Goal: Task Accomplishment & Management: Complete application form

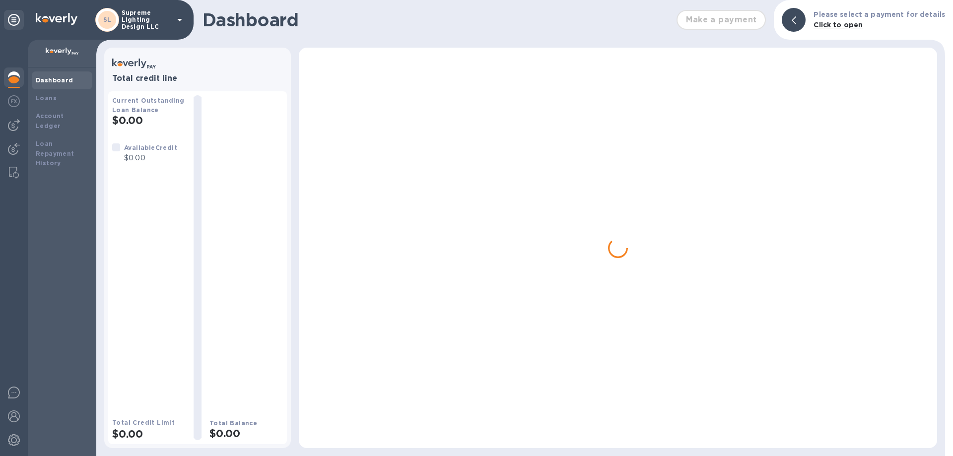
click at [139, 21] on p "Supreme Lighting Design LLC" at bounding box center [147, 19] width 50 height 21
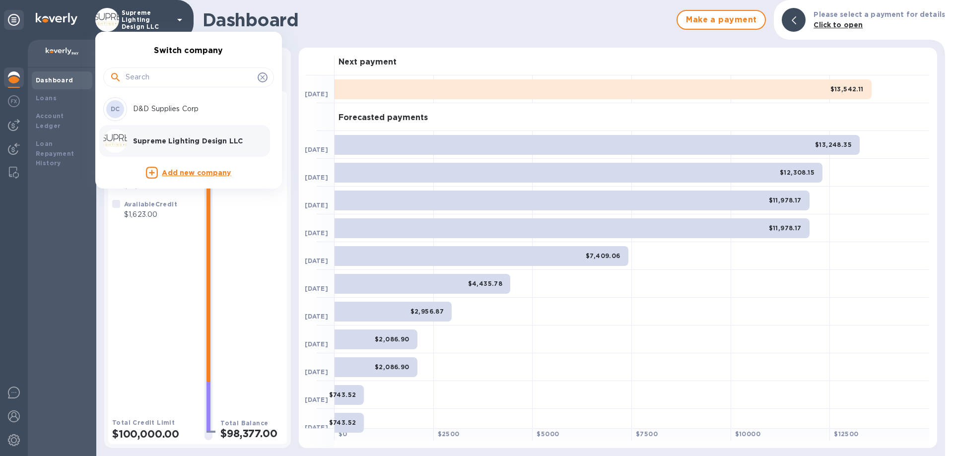
click at [139, 109] on p "D&D Supplies Corp" at bounding box center [195, 109] width 125 height 10
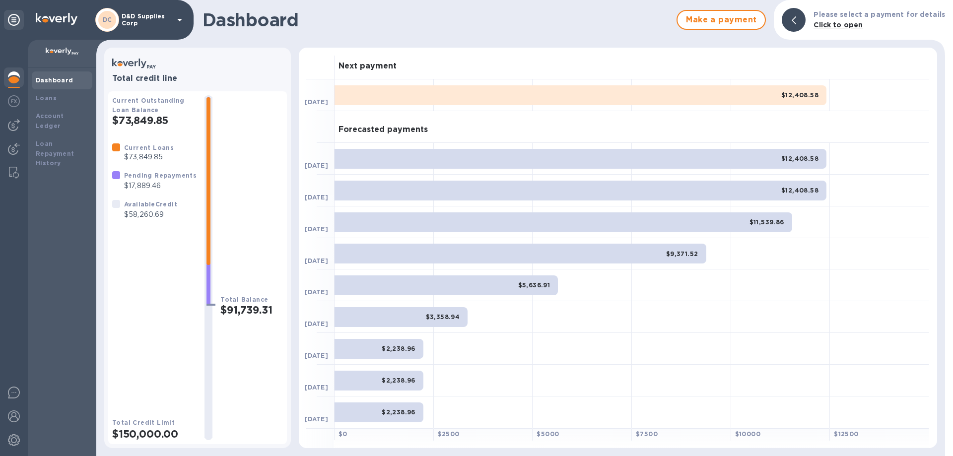
click at [153, 20] on p "D&D Supplies Corp" at bounding box center [147, 20] width 50 height 14
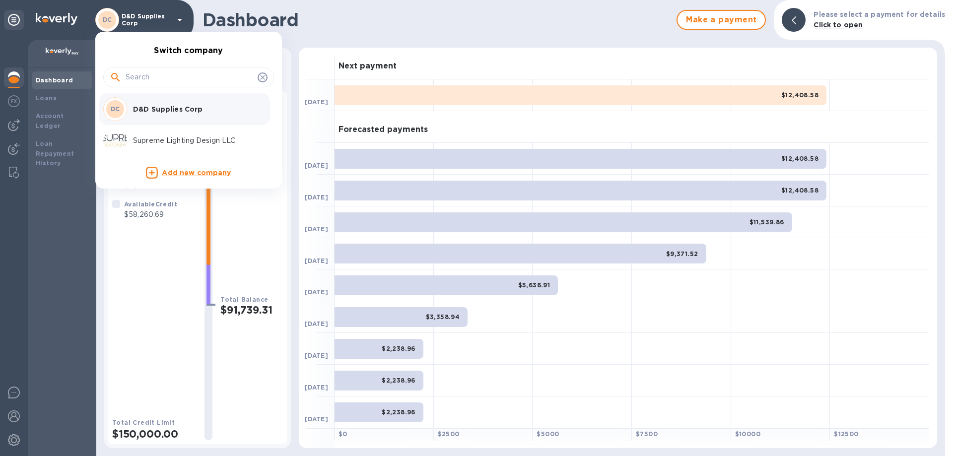
click at [14, 77] on div at bounding box center [476, 228] width 953 height 456
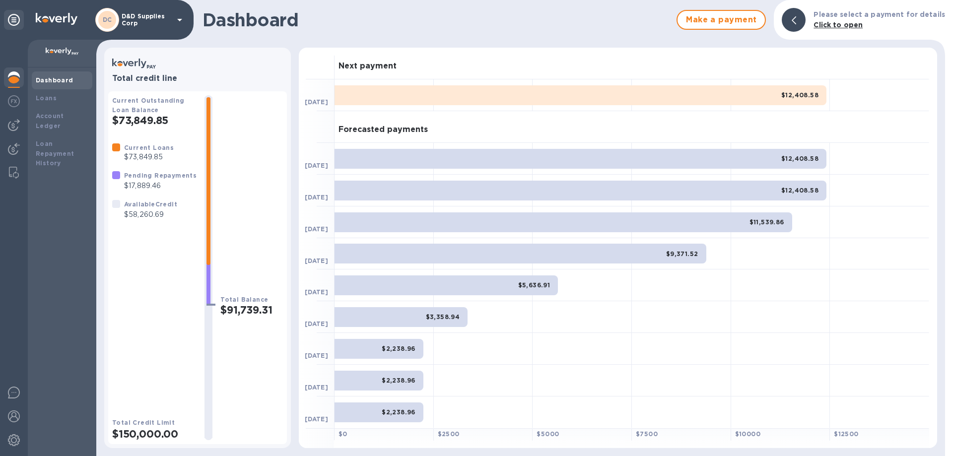
click at [14, 77] on img at bounding box center [14, 77] width 12 height 12
click at [138, 18] on p "D&D Supplies Corp" at bounding box center [147, 20] width 50 height 14
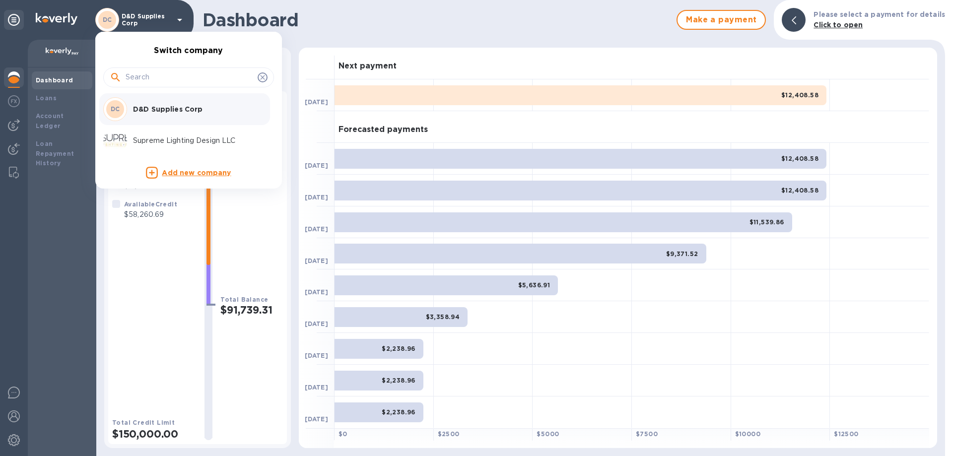
click at [144, 142] on p "Supreme Lighting Design LLC" at bounding box center [195, 141] width 125 height 10
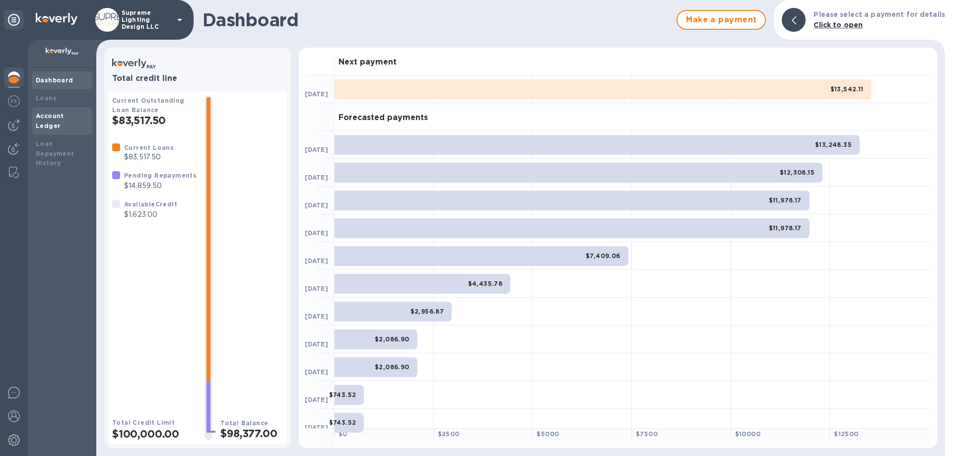
click at [50, 115] on b "Account Ledger" at bounding box center [50, 120] width 28 height 17
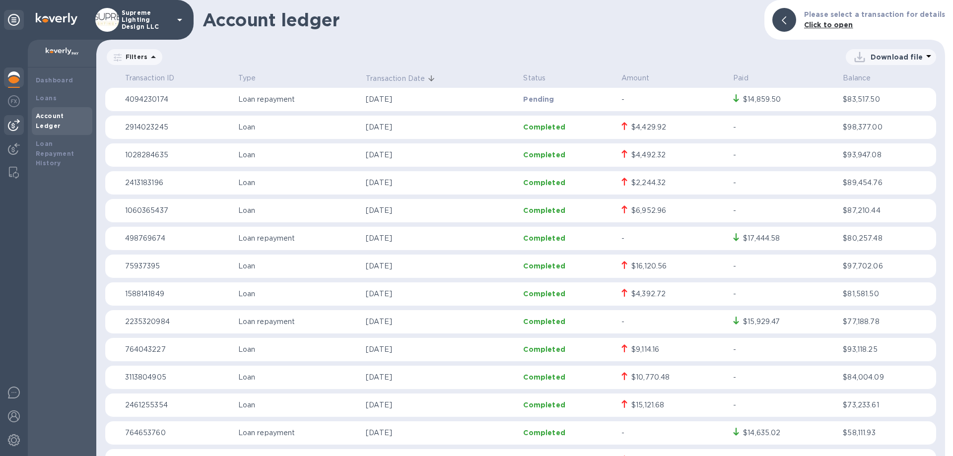
click at [16, 123] on img at bounding box center [14, 125] width 12 height 12
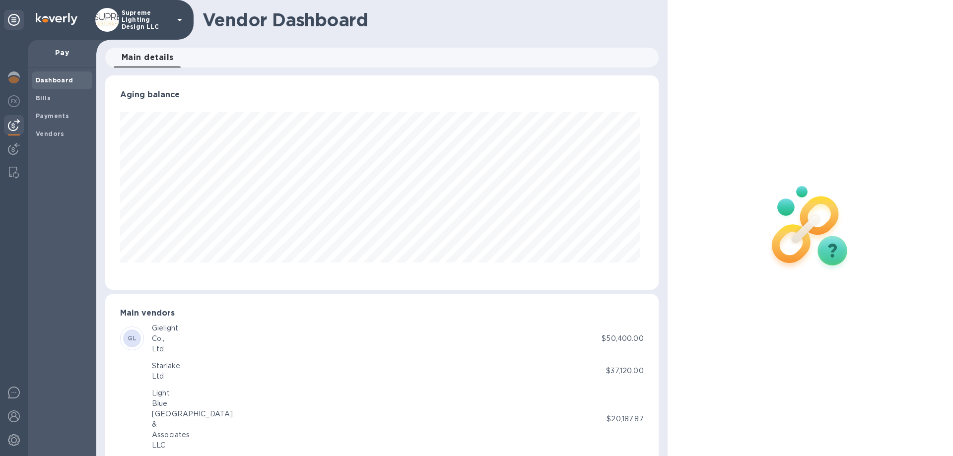
scroll to position [214, 549]
click at [58, 116] on b "Payments" at bounding box center [52, 115] width 33 height 7
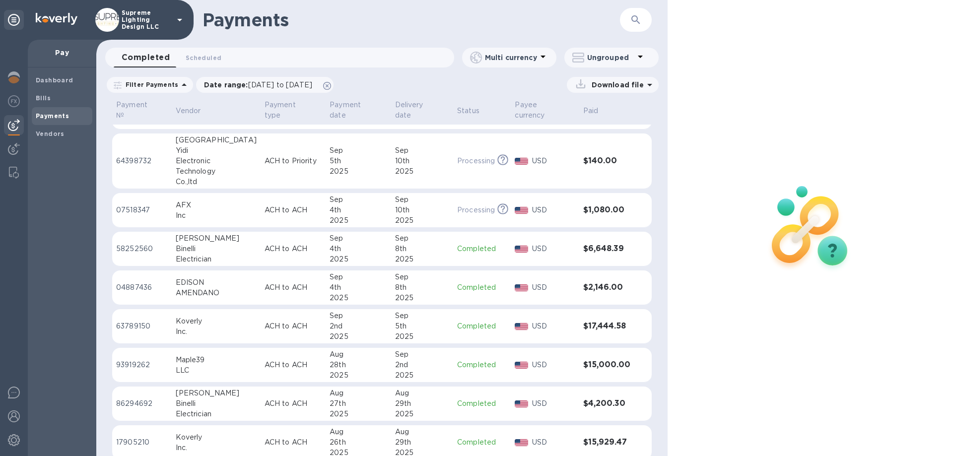
scroll to position [150, 0]
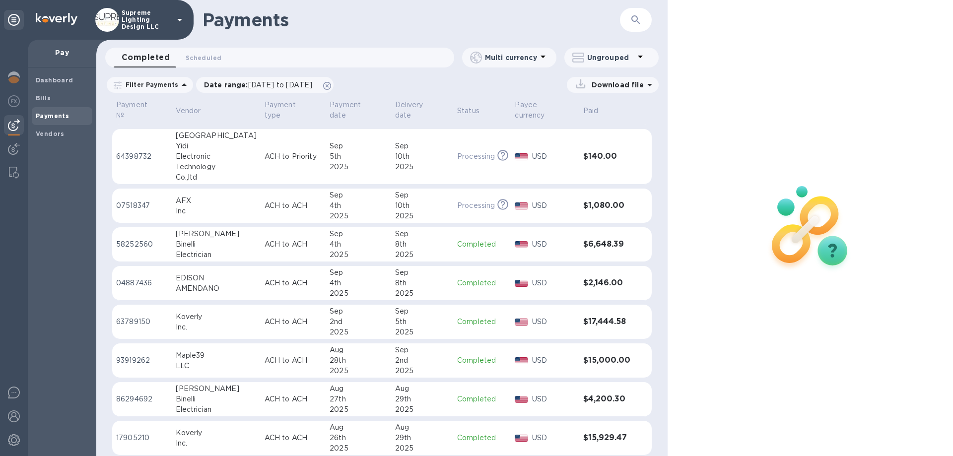
click at [138, 12] on p "Supreme Lighting Design LLC" at bounding box center [147, 19] width 50 height 21
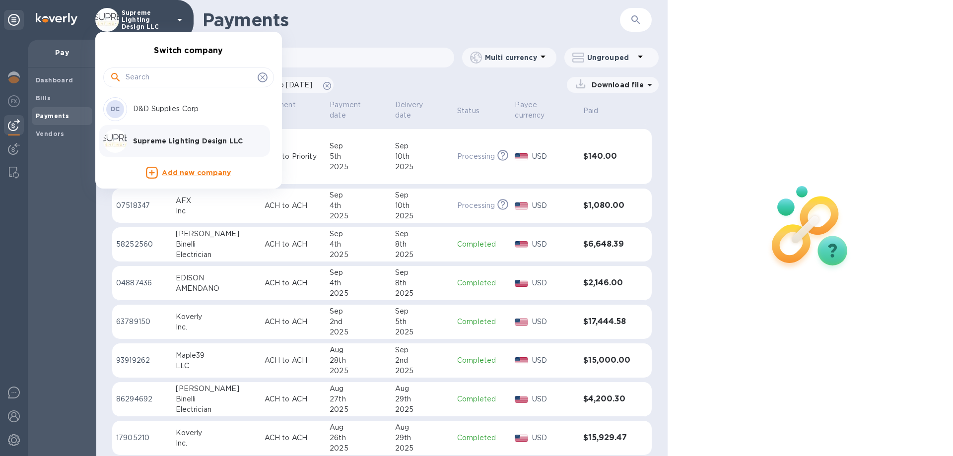
click at [138, 12] on div at bounding box center [476, 228] width 953 height 456
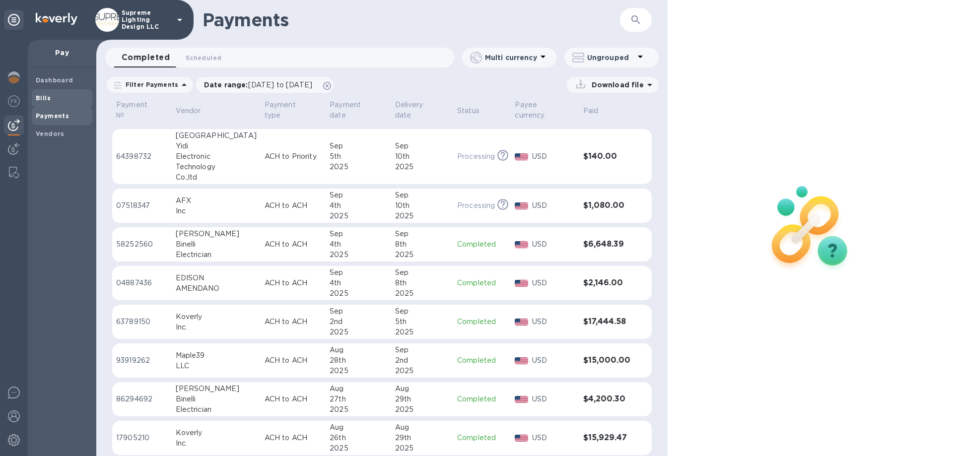
click at [47, 99] on b "Bills" at bounding box center [43, 97] width 15 height 7
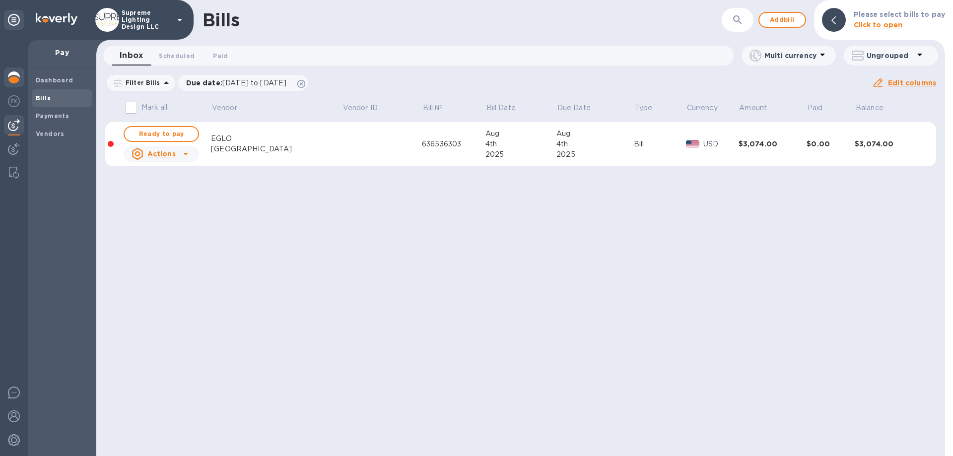
click at [18, 80] on img at bounding box center [14, 77] width 12 height 12
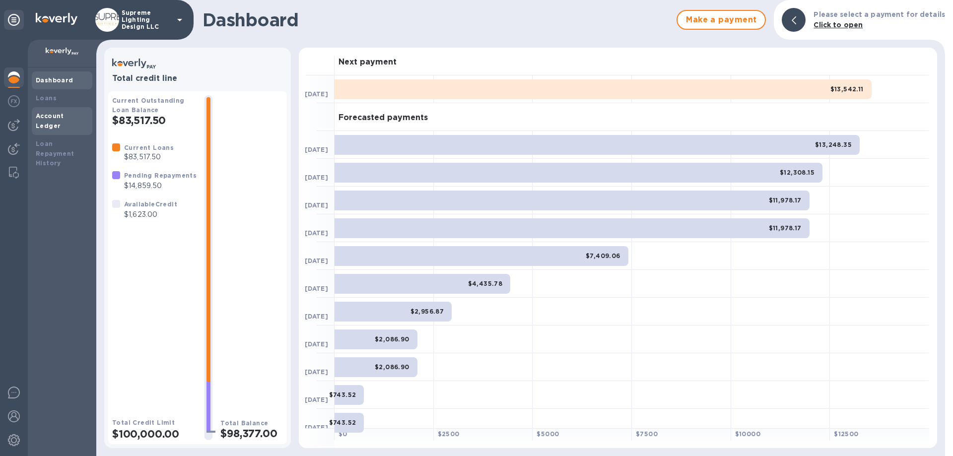
click at [61, 112] on b "Account Ledger" at bounding box center [50, 120] width 28 height 17
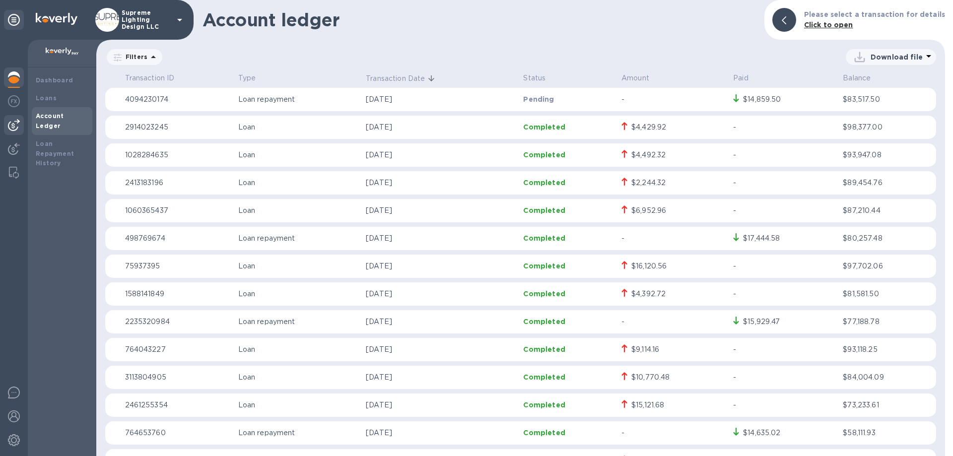
click at [9, 123] on img at bounding box center [14, 125] width 12 height 12
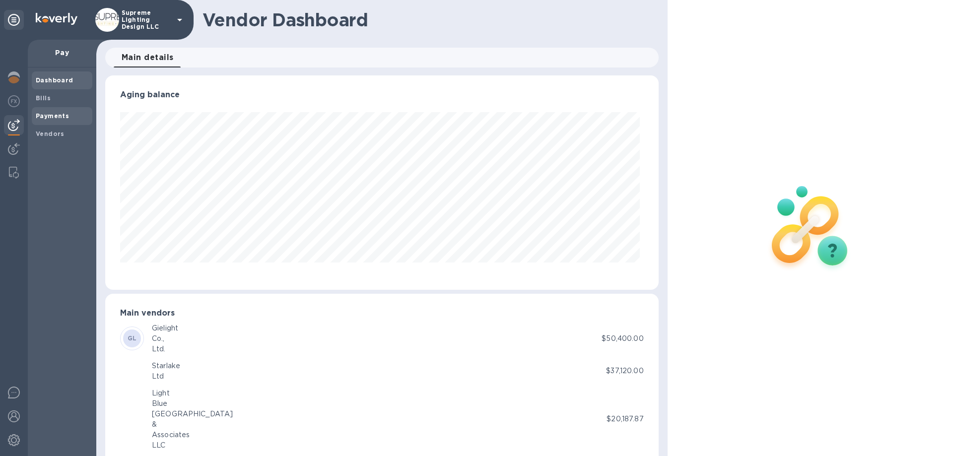
scroll to position [214, 549]
click at [51, 114] on b "Payments" at bounding box center [52, 115] width 33 height 7
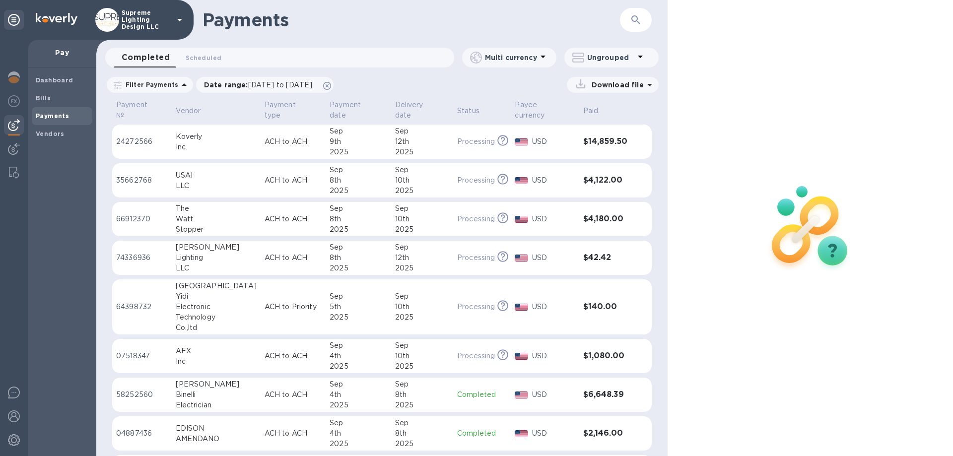
click at [637, 19] on icon "button" at bounding box center [635, 19] width 8 height 8
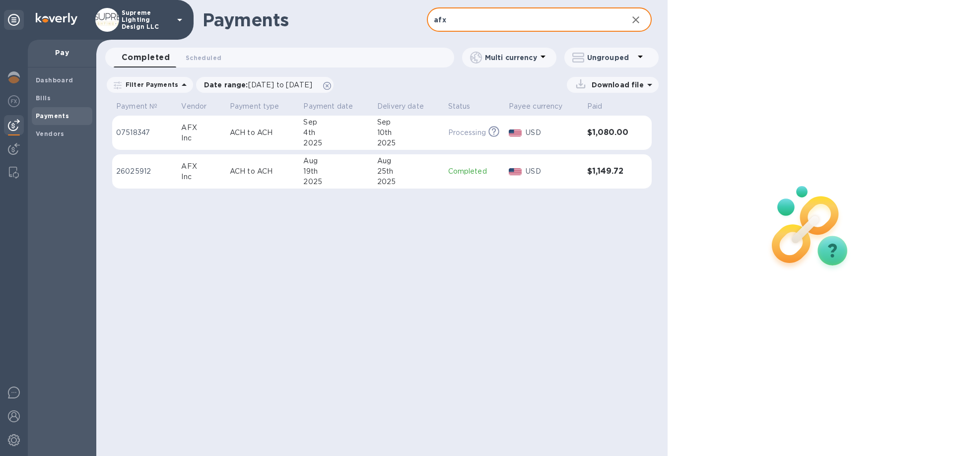
type input "afx"
click at [292, 165] on td "ACH to ACH" at bounding box center [263, 171] width 74 height 35
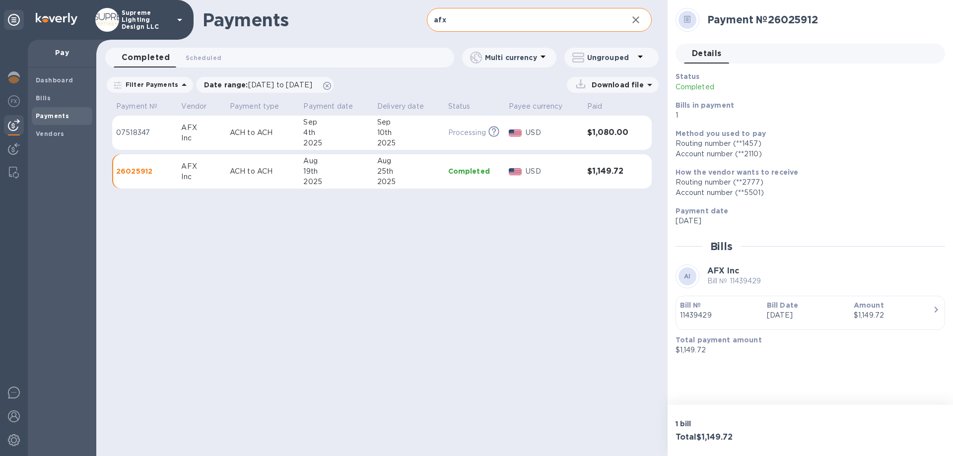
click at [640, 20] on icon "button" at bounding box center [636, 20] width 12 height 12
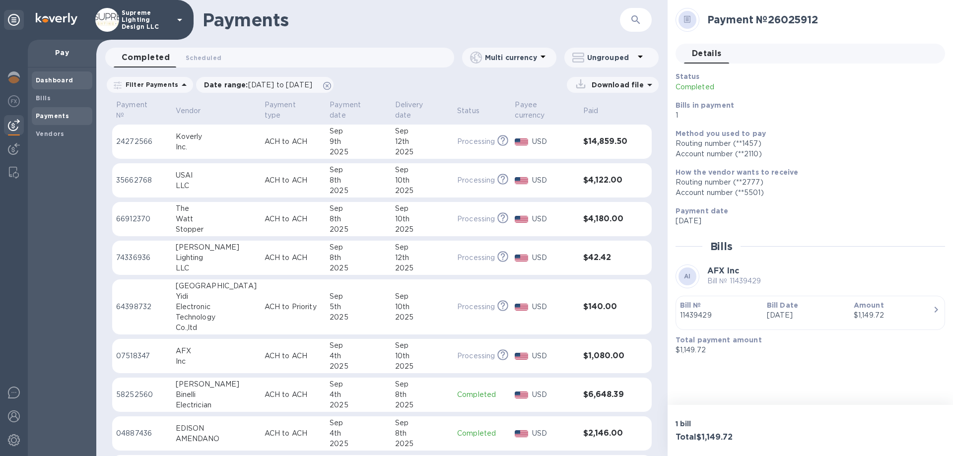
click at [43, 80] on b "Dashboard" at bounding box center [55, 79] width 38 height 7
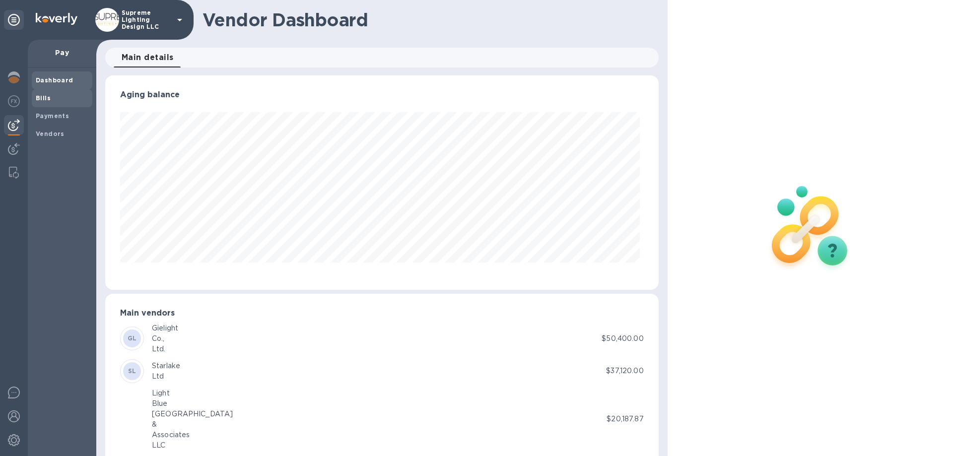
scroll to position [214, 549]
click at [42, 99] on b "Bills" at bounding box center [43, 97] width 15 height 7
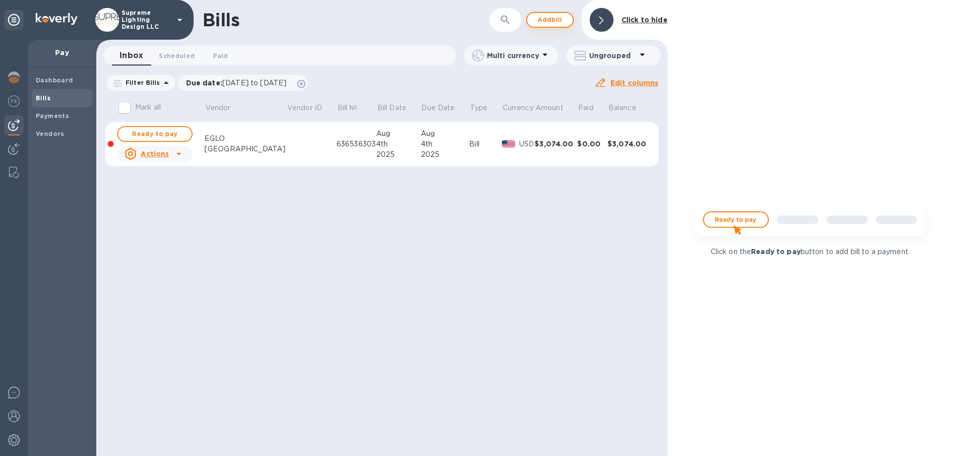
click at [554, 19] on span "Add bill" at bounding box center [550, 20] width 30 height 12
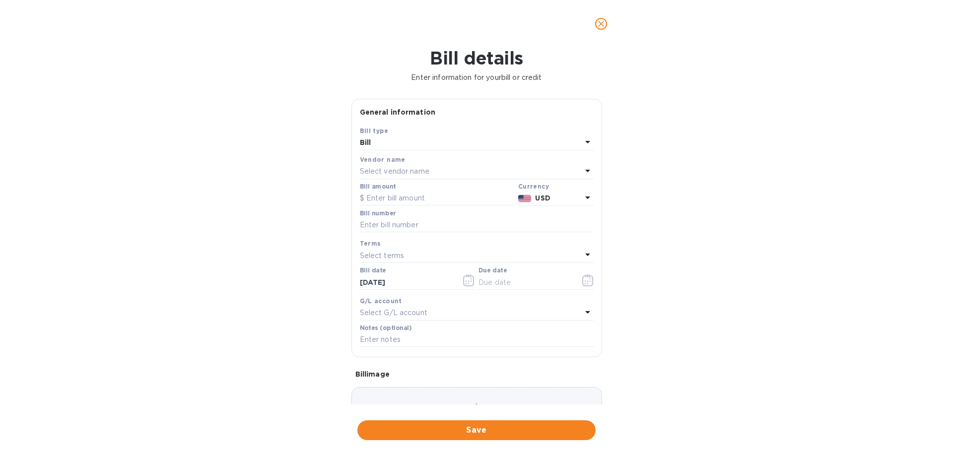
click at [387, 169] on p "Select vendor name" at bounding box center [395, 171] width 70 height 10
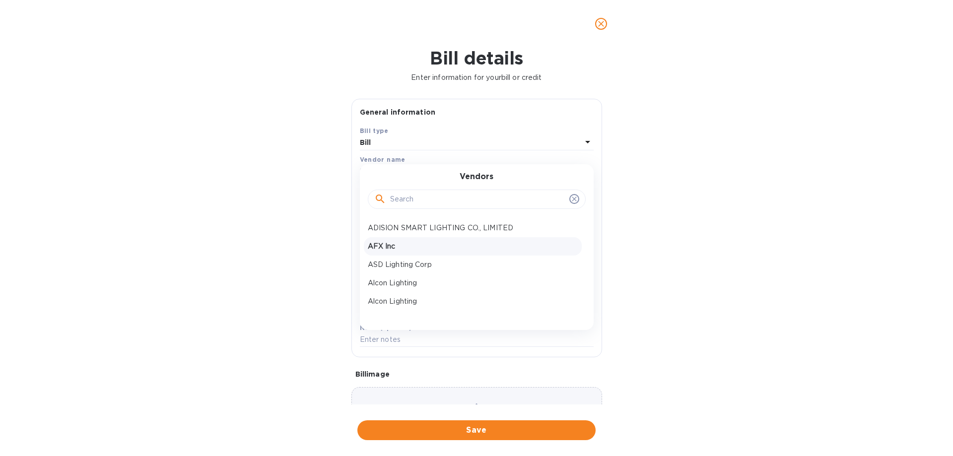
click at [389, 243] on p "AFX Inc" at bounding box center [473, 246] width 210 height 10
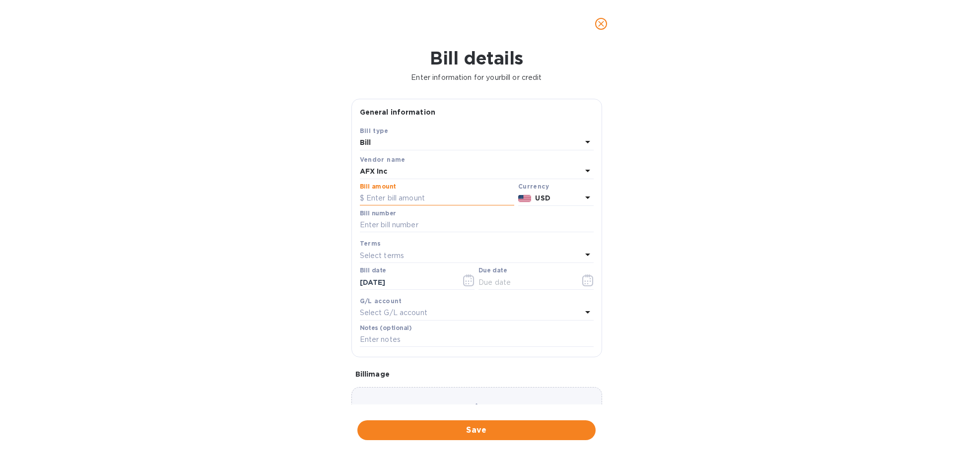
click at [395, 197] on input "text" at bounding box center [437, 198] width 154 height 15
type input "1,149.72"
type input "11443798"
click at [582, 279] on icon "button" at bounding box center [587, 281] width 11 height 12
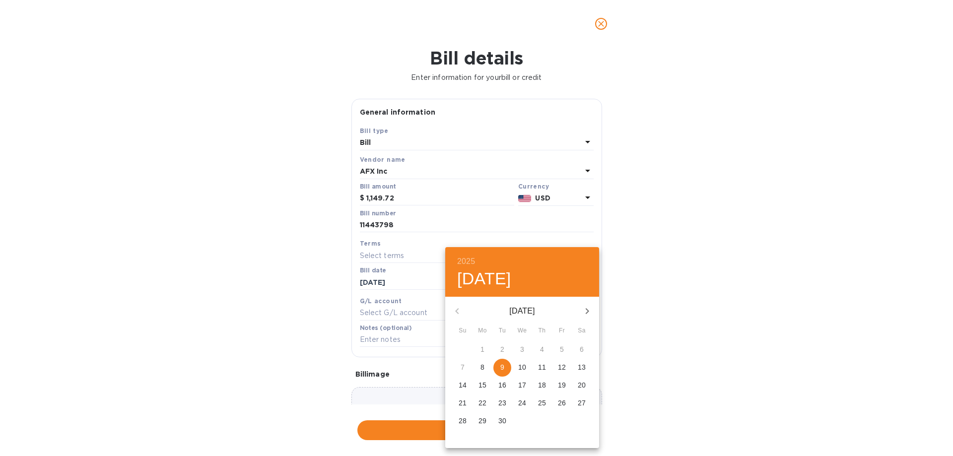
click at [497, 369] on span "9" at bounding box center [502, 367] width 18 height 10
type input "[DATE]"
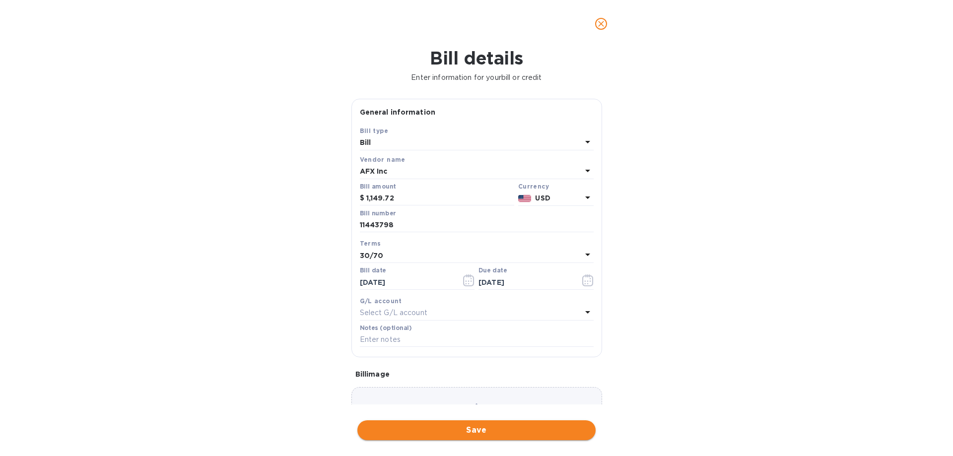
click at [454, 425] on span "Save" at bounding box center [476, 430] width 222 height 12
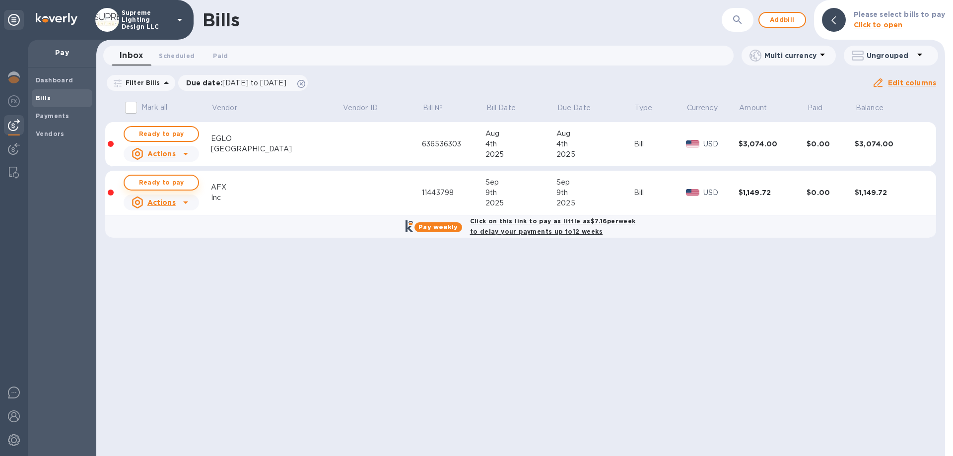
click at [153, 181] on span "Ready to pay" at bounding box center [162, 183] width 58 height 12
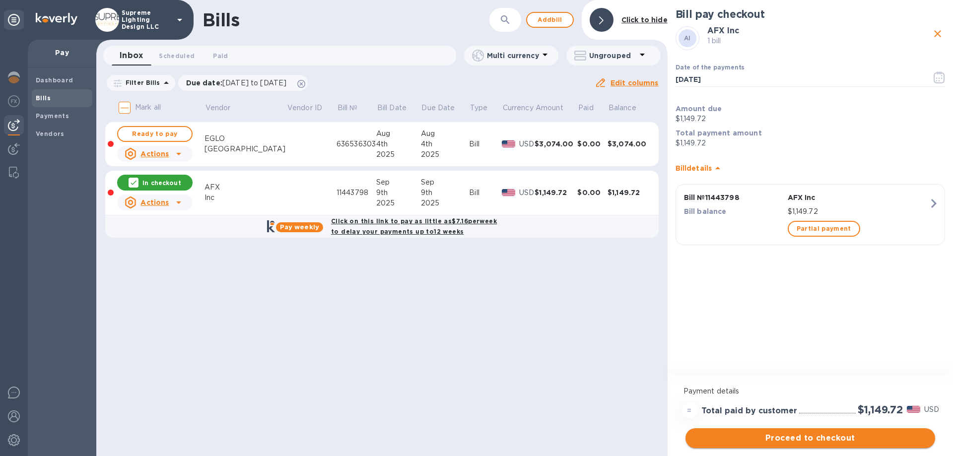
click at [823, 435] on span "Proceed to checkout" at bounding box center [811, 438] width 234 height 12
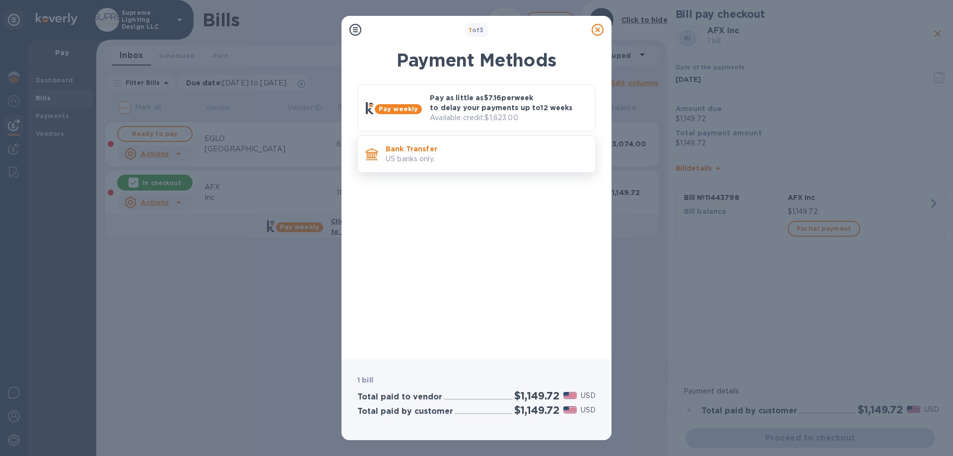
click at [481, 156] on p "US banks only." at bounding box center [487, 159] width 202 height 10
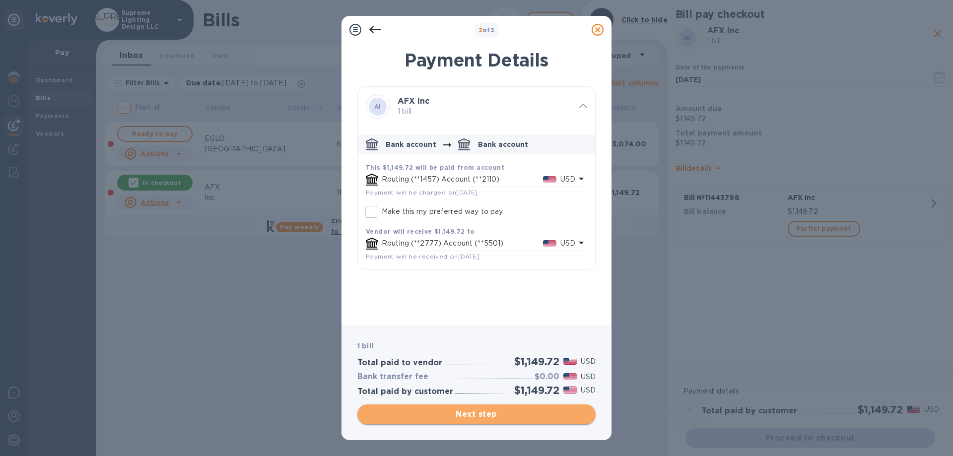
click at [505, 412] on span "Next step" at bounding box center [476, 415] width 222 height 12
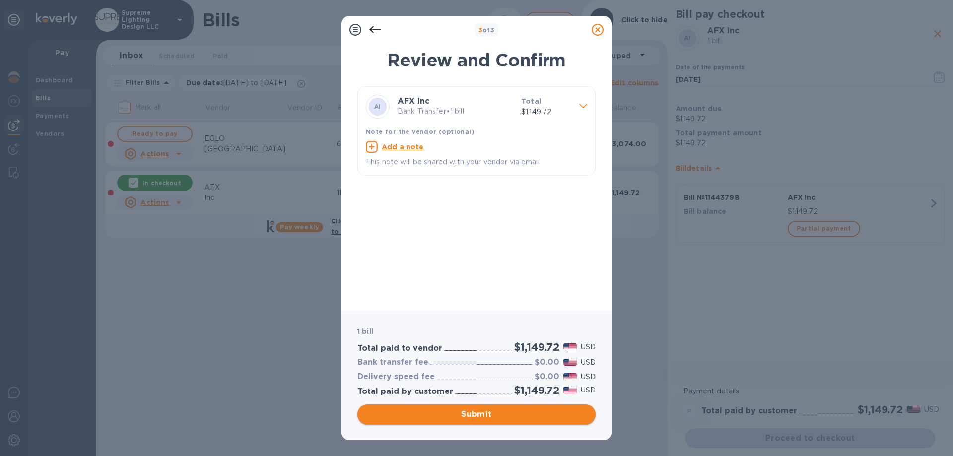
click at [505, 412] on span "Submit" at bounding box center [476, 415] width 222 height 12
